Goal: Information Seeking & Learning: Learn about a topic

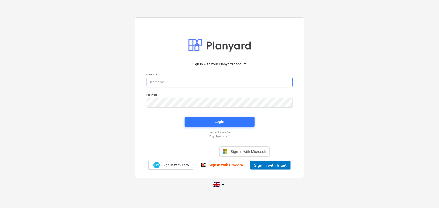
click at [205, 85] on input "email" at bounding box center [220, 82] width 146 height 10
type input "[EMAIL_ADDRESS][DOMAIN_NAME]"
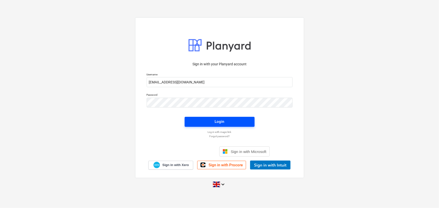
click at [242, 121] on span "Login" at bounding box center [220, 122] width 58 height 7
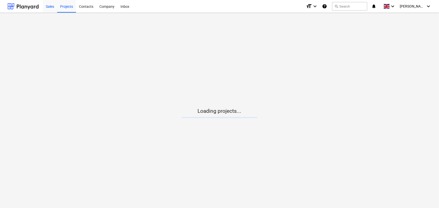
click at [49, 7] on div "Sales" at bounding box center [50, 6] width 14 height 13
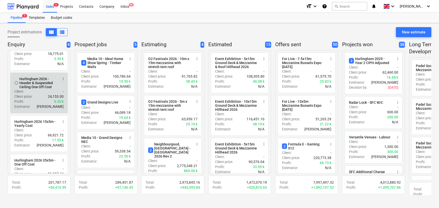
scroll to position [22, 0]
click at [33, 97] on div "Client price : 24,153.00" at bounding box center [38, 97] width 49 height 5
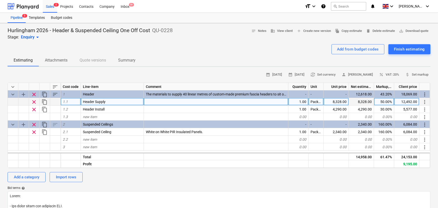
click at [337, 104] on div "8,328.00" at bounding box center [336, 102] width 25 height 8
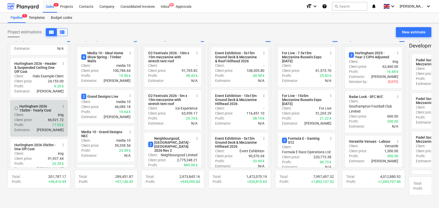
scroll to position [45, 0]
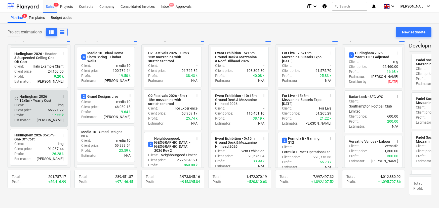
click at [40, 113] on div "Profit : 17.55 k" at bounding box center [38, 115] width 49 height 5
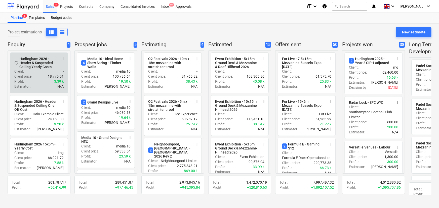
click at [40, 79] on div "Client price : 18,775.01" at bounding box center [38, 76] width 49 height 5
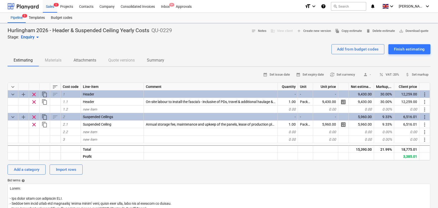
type textarea "x"
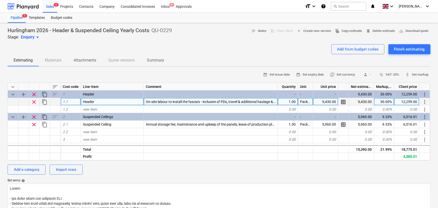
click at [266, 106] on div "On-site labour to install the fascia's - inclusive of PDs, travel & additional …" at bounding box center [211, 102] width 134 height 8
click at [266, 105] on input "On-site labour to install the fascia's - inclusive of PDs, travel & additional …" at bounding box center [211, 101] width 134 height 7
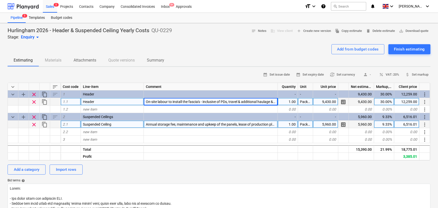
click at [219, 127] on span "Annual storage fee, maintenance and upkeep of the panels, lease of production p…" at bounding box center [245, 125] width 198 height 4
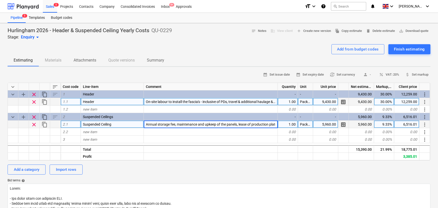
scroll to position [0, 70]
